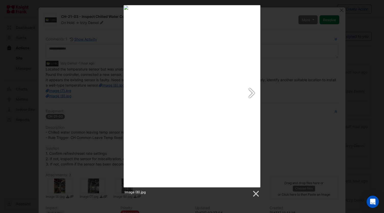
click at [198, 104] on link at bounding box center [217, 96] width 88 height 182
click at [198, 104] on div at bounding box center [192, 96] width 137 height 182
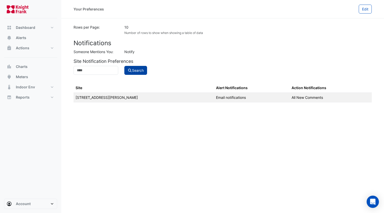
click at [142, 69] on button "Search" at bounding box center [135, 70] width 23 height 9
click at [108, 72] on input at bounding box center [95, 70] width 45 height 9
click at [81, 71] on input at bounding box center [95, 70] width 45 height 9
click at [98, 97] on td "[STREET_ADDRESS][PERSON_NAME]" at bounding box center [143, 97] width 140 height 10
click at [99, 97] on td "[STREET_ADDRESS][PERSON_NAME]" at bounding box center [143, 97] width 140 height 10
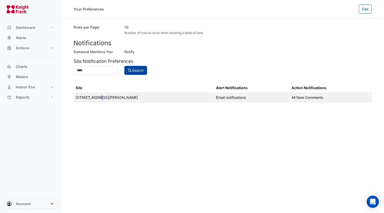
click at [135, 70] on button "Search" at bounding box center [135, 70] width 23 height 9
click at [25, 29] on span "Dashboard" at bounding box center [25, 27] width 19 height 5
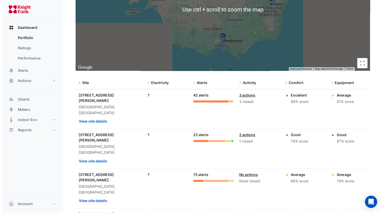
scroll to position [102, 0]
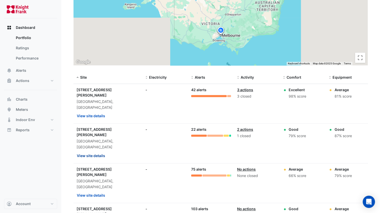
click at [90, 151] on button "View site details" at bounding box center [91, 155] width 29 height 9
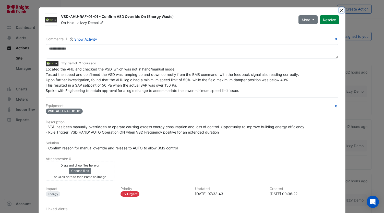
click at [339, 10] on button "Close" at bounding box center [341, 9] width 5 height 5
